Goal: Task Accomplishment & Management: Use online tool/utility

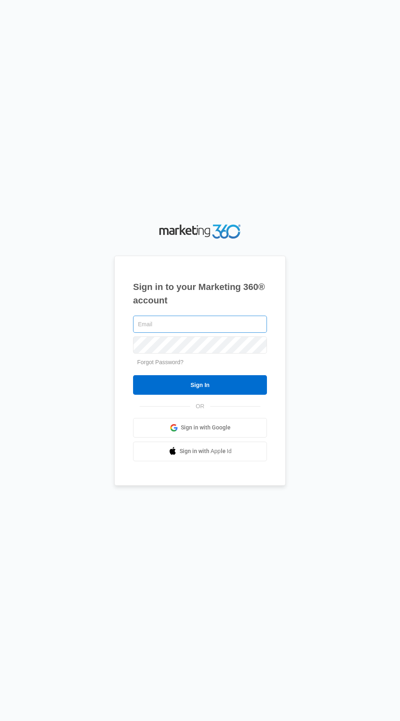
click at [221, 333] on input "text" at bounding box center [200, 324] width 134 height 17
type input "[EMAIL_ADDRESS][DOMAIN_NAME]"
click at [133, 375] on input "Sign In" at bounding box center [200, 385] width 134 height 20
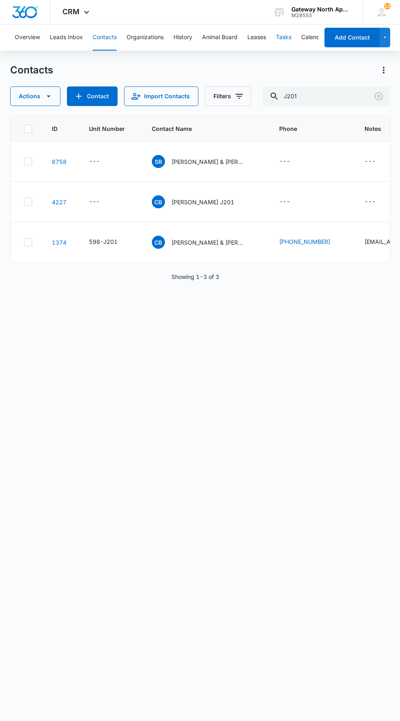
click at [285, 37] on button "Tasks" at bounding box center [284, 37] width 16 height 26
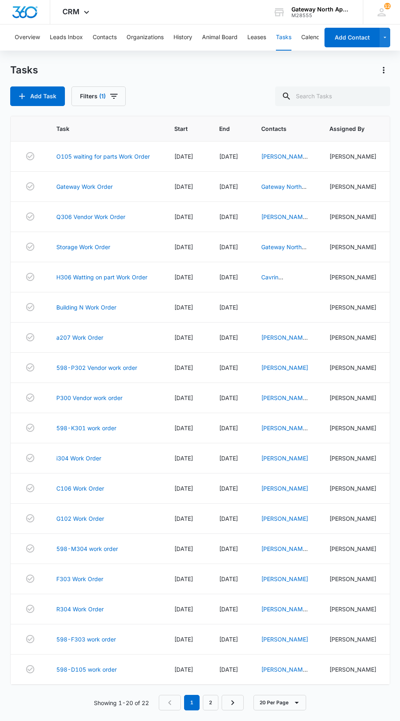
scroll to position [11, 0]
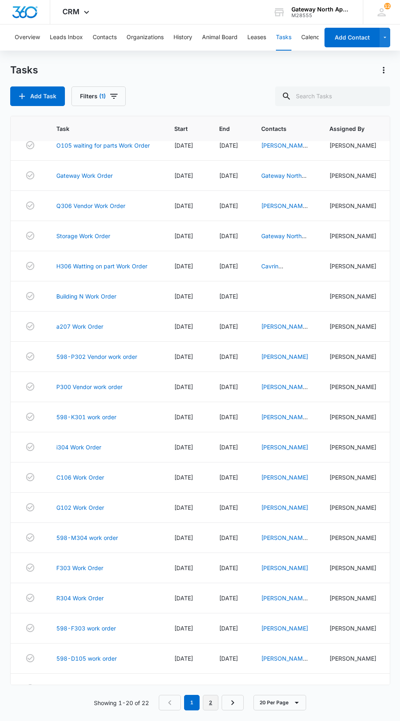
click at [211, 711] on link "2" at bounding box center [211, 703] width 16 height 16
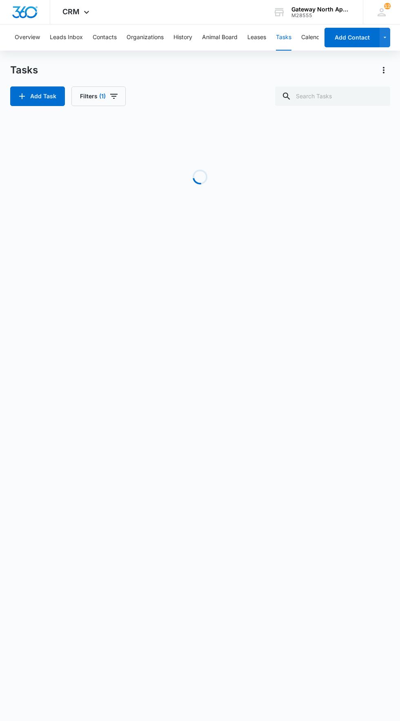
scroll to position [0, 0]
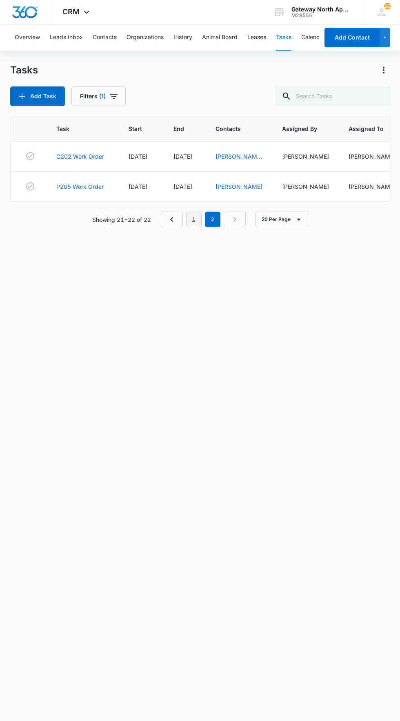
click at [194, 223] on link "1" at bounding box center [194, 220] width 16 height 16
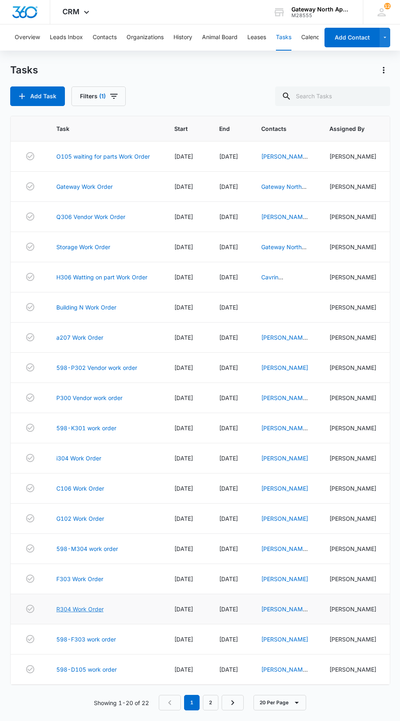
click at [82, 614] on link "R304 Work Order" at bounding box center [79, 609] width 47 height 9
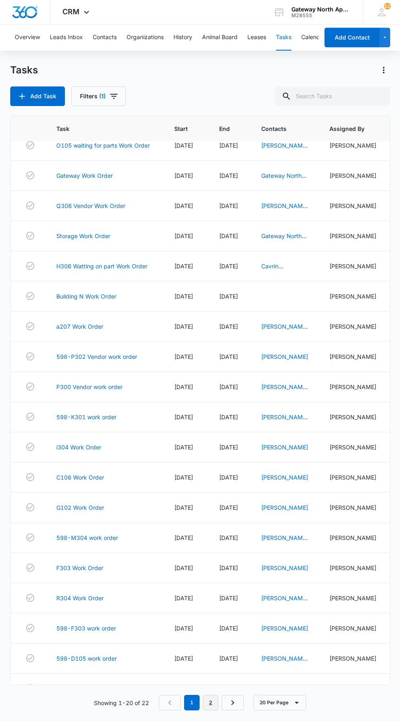
click at [212, 711] on link "2" at bounding box center [211, 703] width 16 height 16
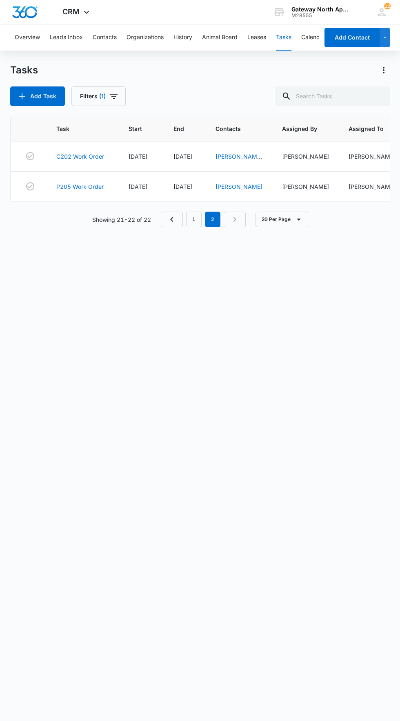
scroll to position [0, 0]
click at [83, 157] on link "C202 Work Order" at bounding box center [80, 156] width 48 height 9
